Goal: Information Seeking & Learning: Learn about a topic

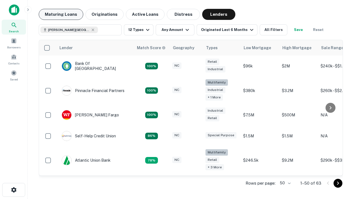
click at [61, 14] on button "Maturing Loans" at bounding box center [61, 14] width 45 height 11
